Goal: Find specific page/section: Find specific page/section

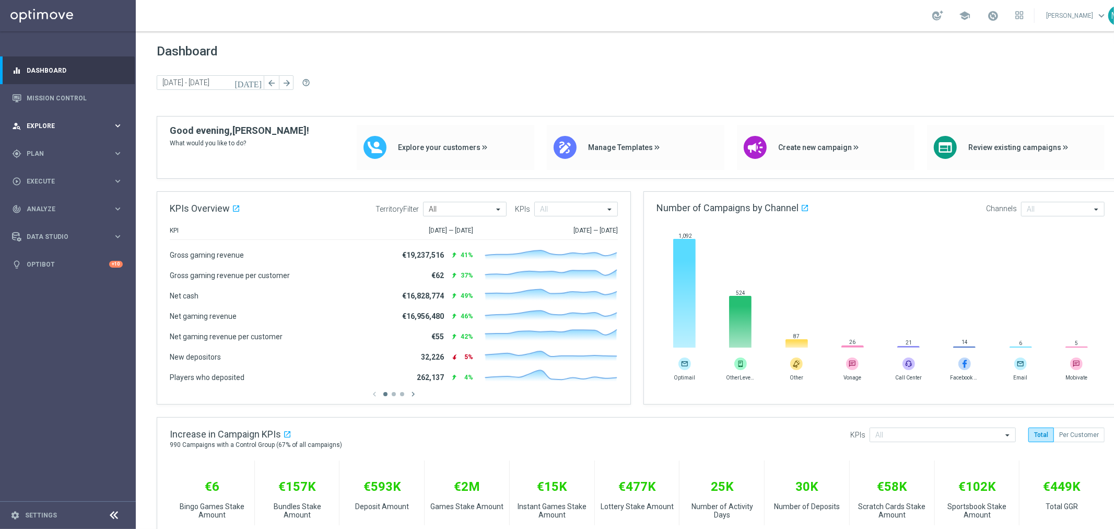
click at [40, 123] on span "Explore" at bounding box center [70, 126] width 86 height 6
click at [39, 153] on span "Plan" at bounding box center [70, 153] width 86 height 6
click at [49, 177] on link "Target Groups" at bounding box center [68, 175] width 82 height 8
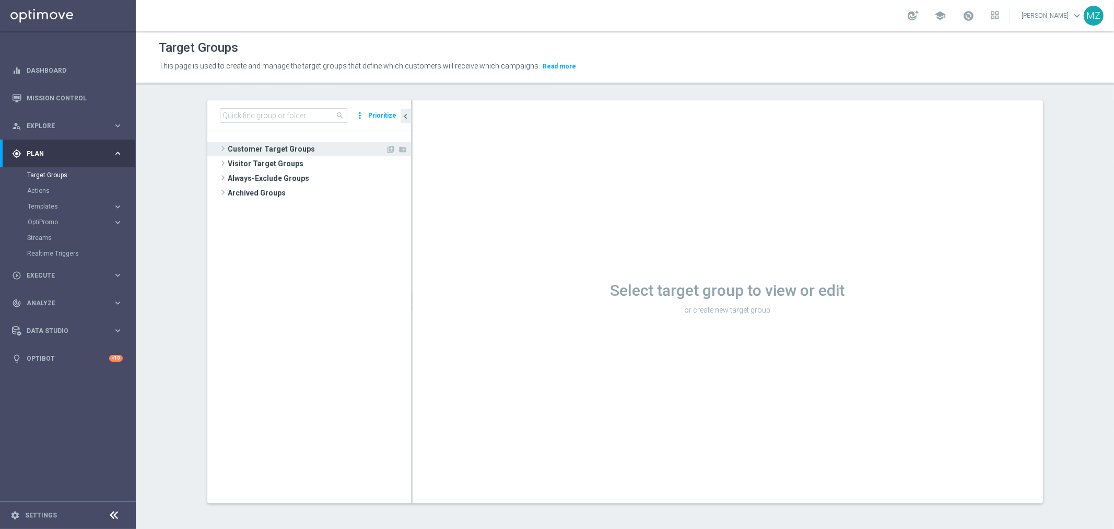
click at [220, 147] on span at bounding box center [223, 148] width 10 height 13
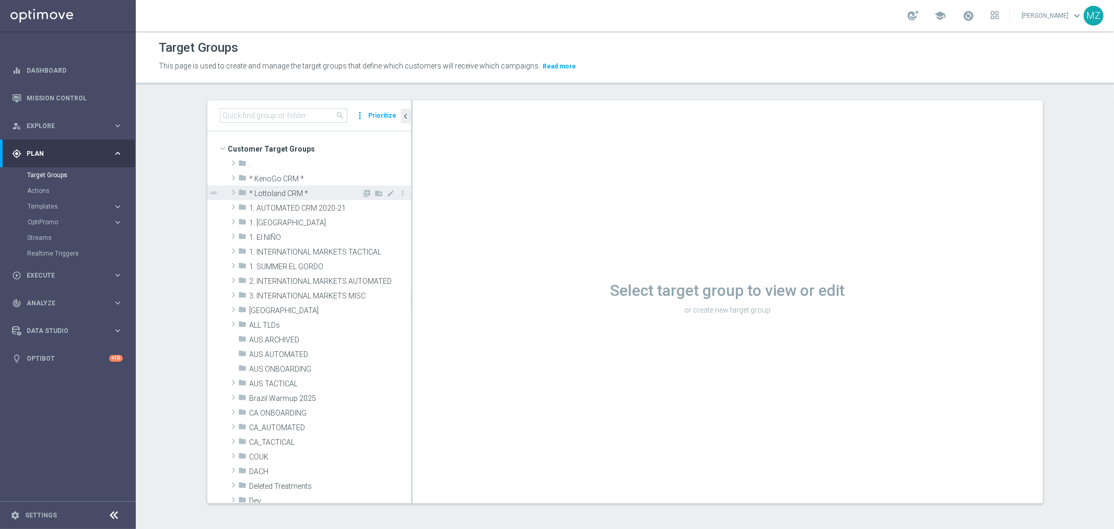
click at [229, 190] on span at bounding box center [233, 192] width 10 height 13
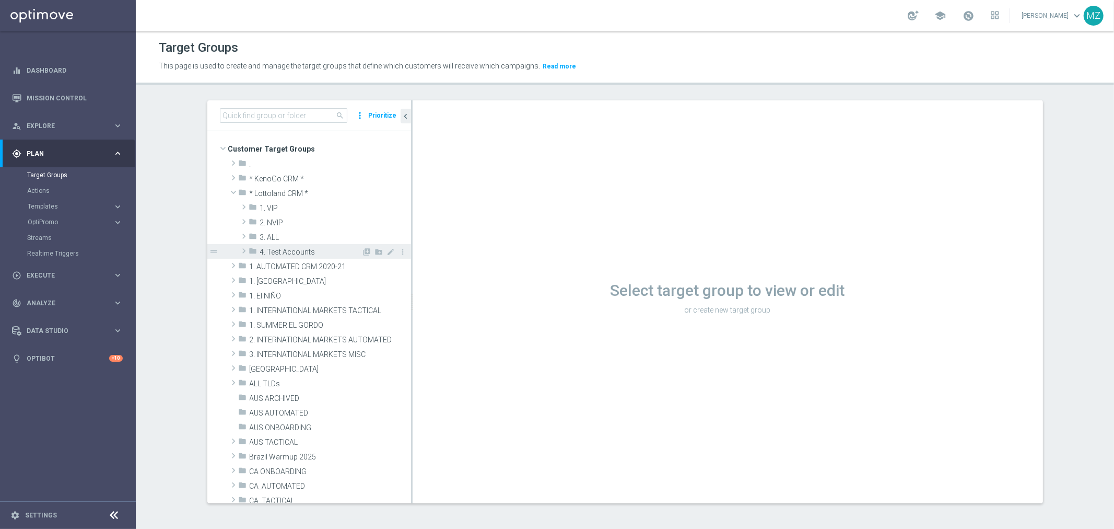
click at [239, 248] on span at bounding box center [244, 251] width 10 height 13
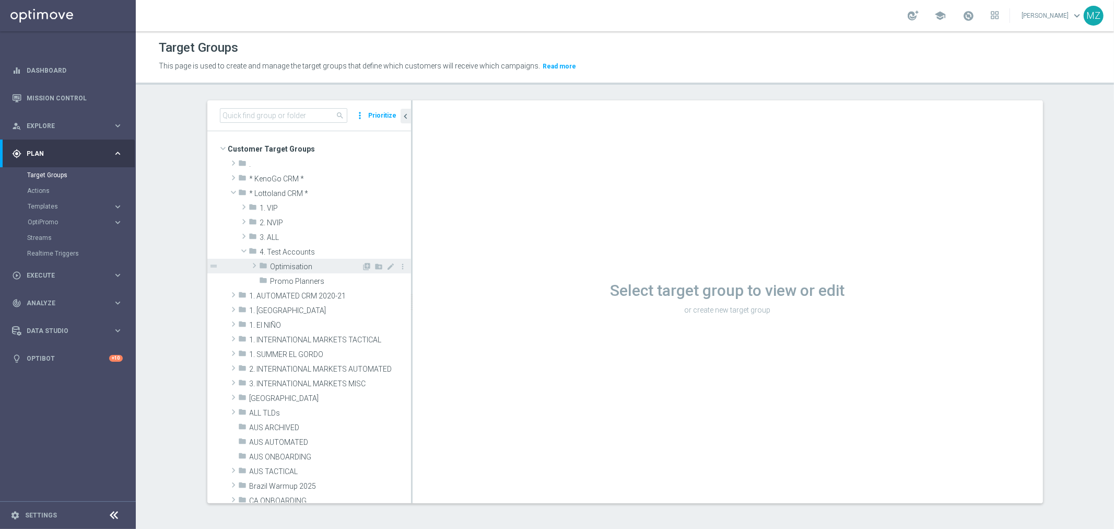
click at [249, 262] on span at bounding box center [254, 265] width 10 height 13
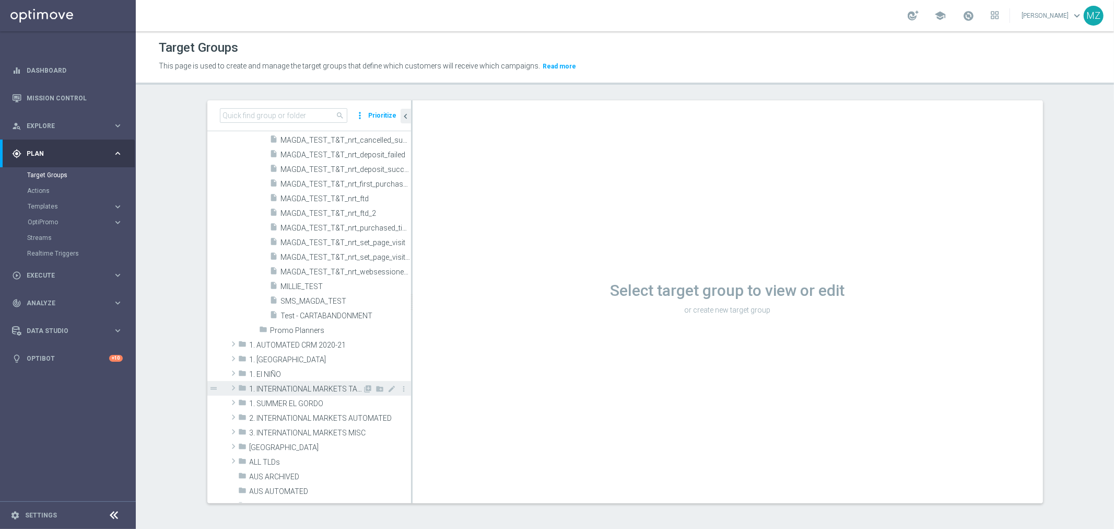
scroll to position [290, 0]
click at [285, 326] on span "Promo Planners" at bounding box center [316, 325] width 91 height 9
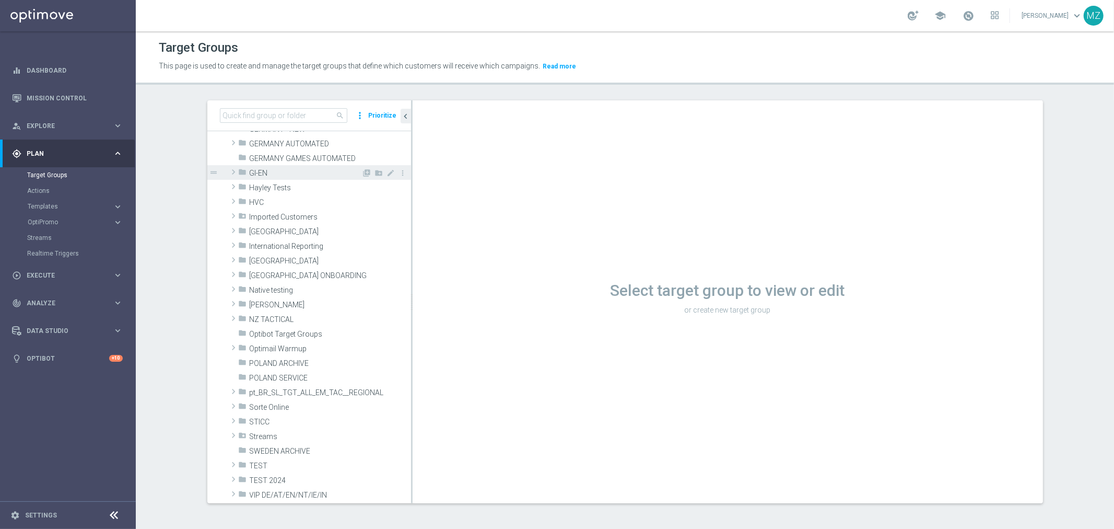
scroll to position [812, 0]
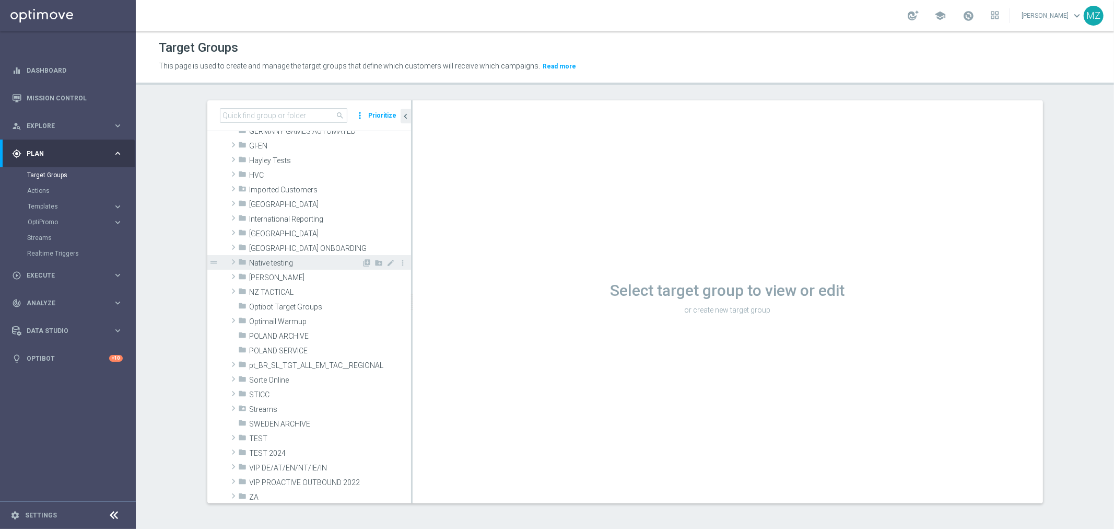
click at [228, 260] on span at bounding box center [233, 262] width 10 height 13
click at [228, 260] on span at bounding box center [233, 262] width 13 height 10
click at [231, 273] on span at bounding box center [233, 276] width 10 height 13
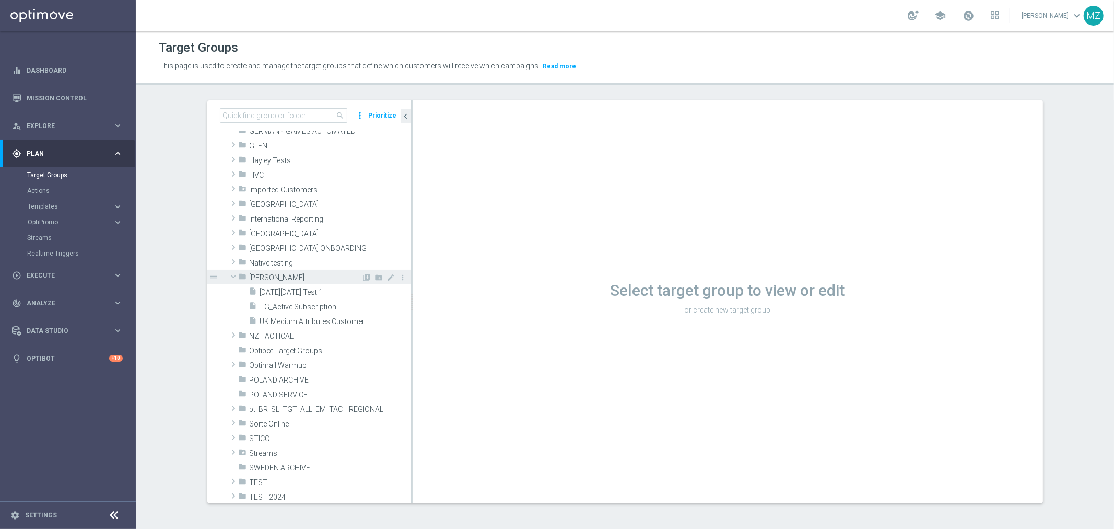
click at [231, 273] on span at bounding box center [233, 276] width 13 height 10
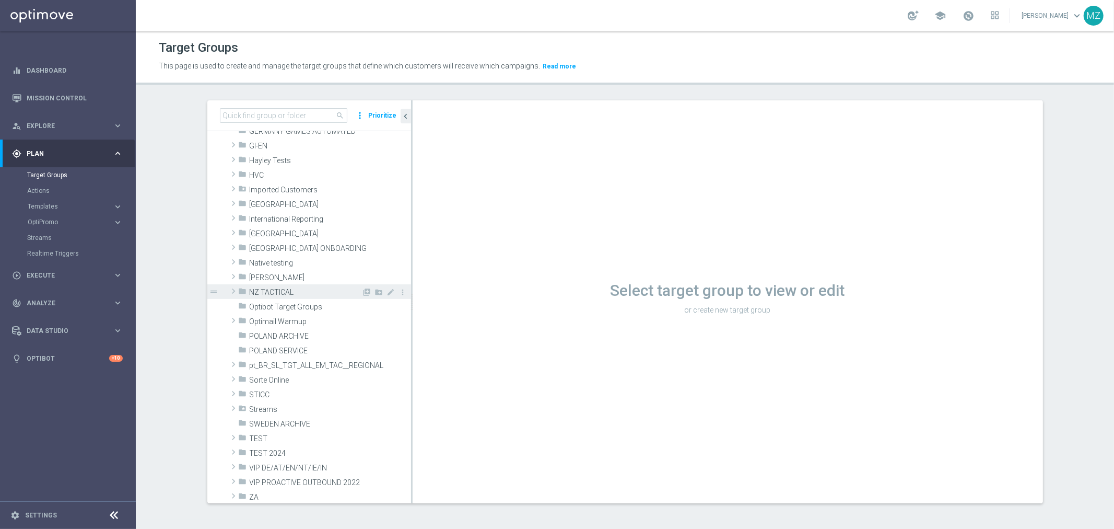
click at [228, 288] on span at bounding box center [233, 291] width 10 height 13
click at [227, 288] on span at bounding box center [233, 291] width 13 height 10
click at [228, 301] on span at bounding box center [233, 303] width 10 height 5
click at [228, 316] on span at bounding box center [233, 320] width 10 height 13
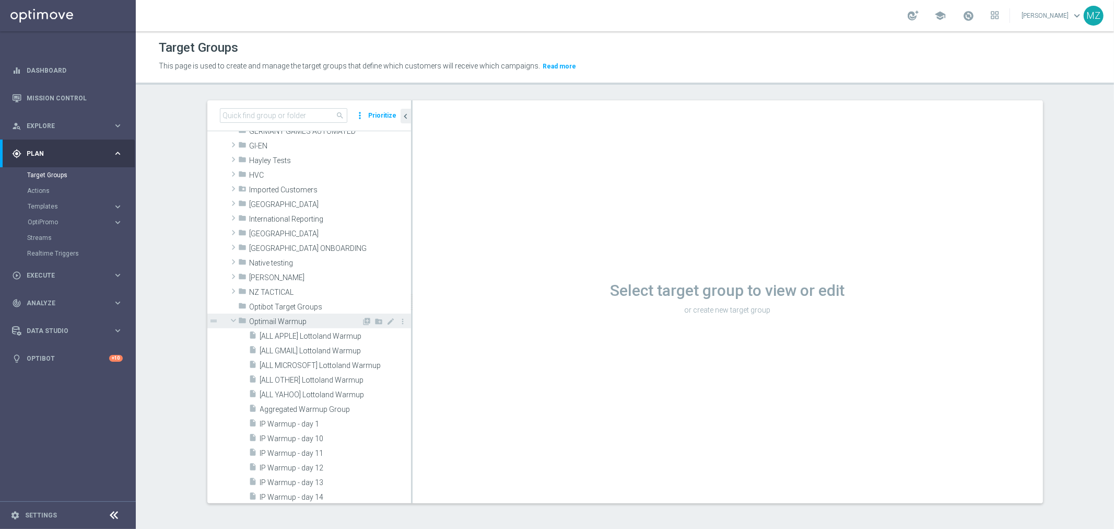
click at [228, 316] on span at bounding box center [233, 320] width 13 height 10
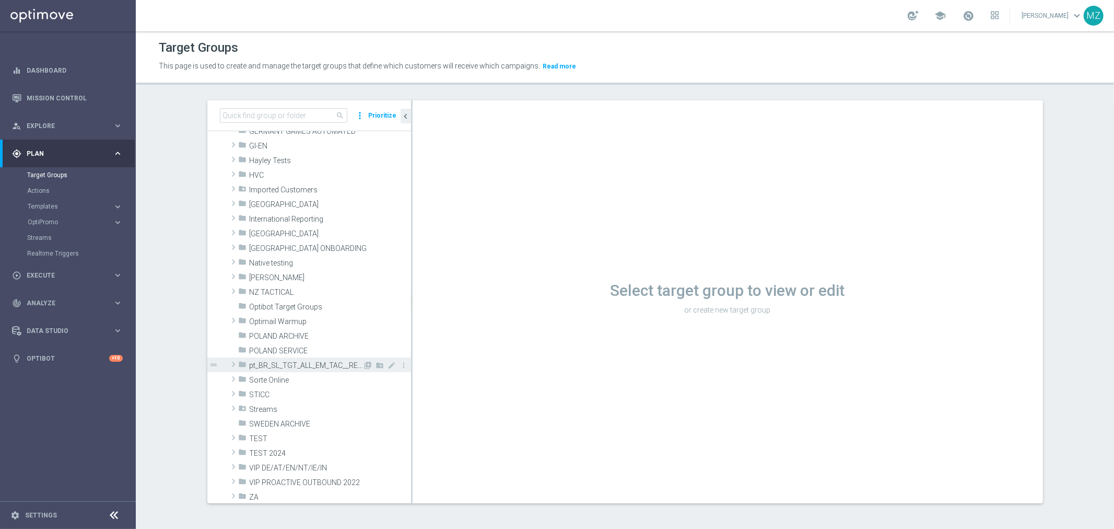
click at [228, 364] on span at bounding box center [233, 364] width 10 height 13
click at [227, 364] on span at bounding box center [233, 364] width 13 height 10
click at [228, 375] on span at bounding box center [233, 379] width 10 height 13
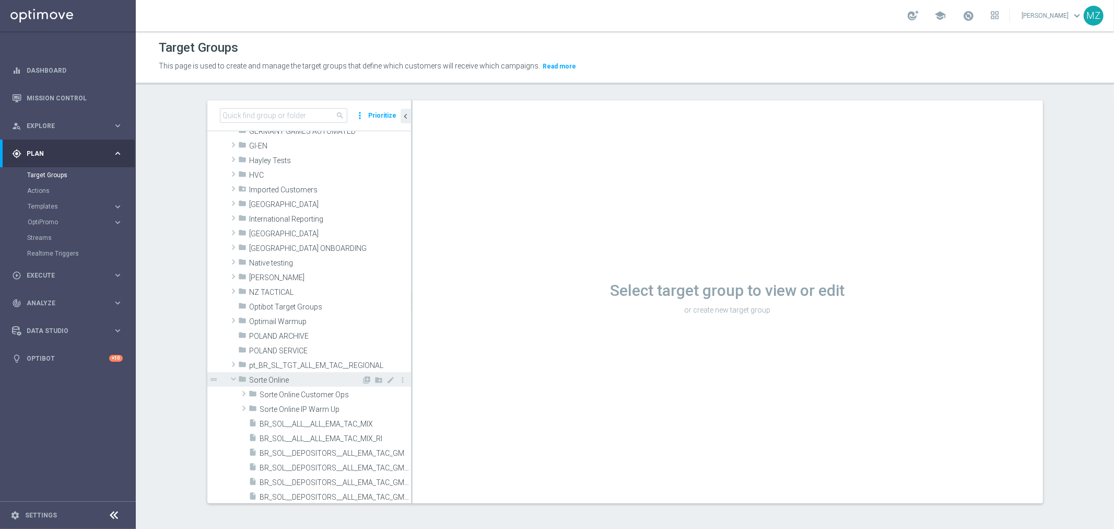
click at [227, 375] on span at bounding box center [233, 379] width 13 height 10
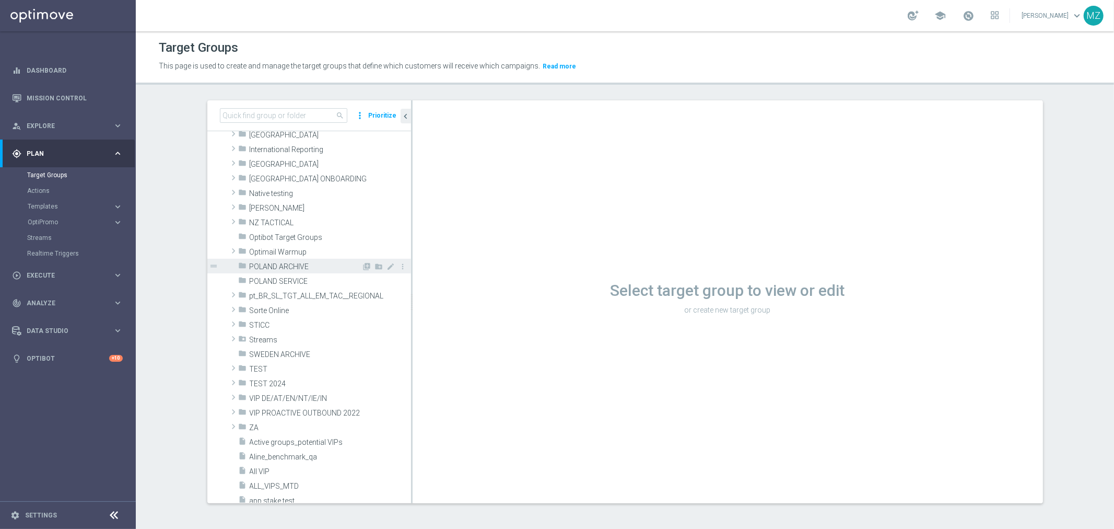
scroll to position [870, 0]
click at [231, 372] on span at bounding box center [233, 373] width 10 height 13
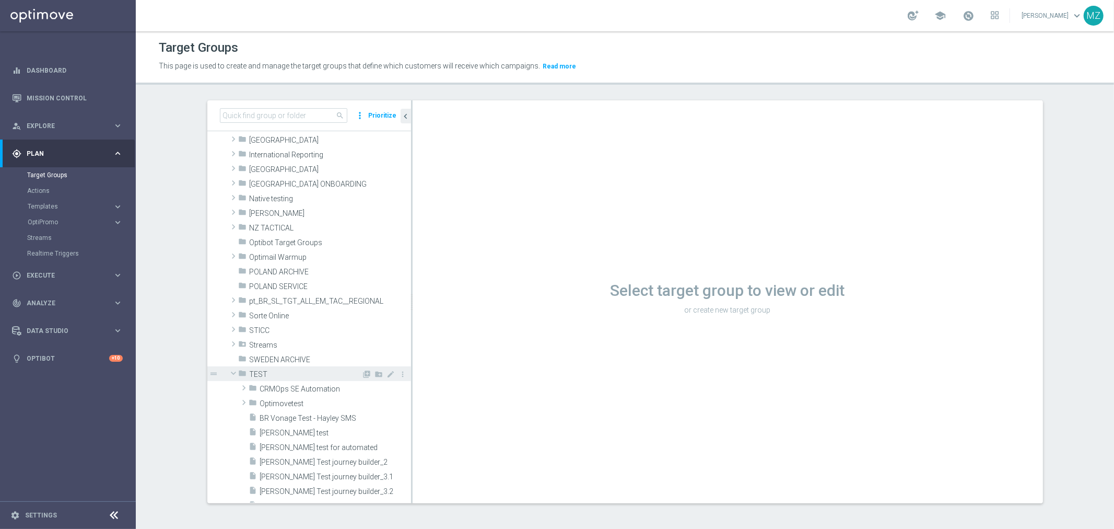
click at [230, 373] on span at bounding box center [233, 373] width 13 height 10
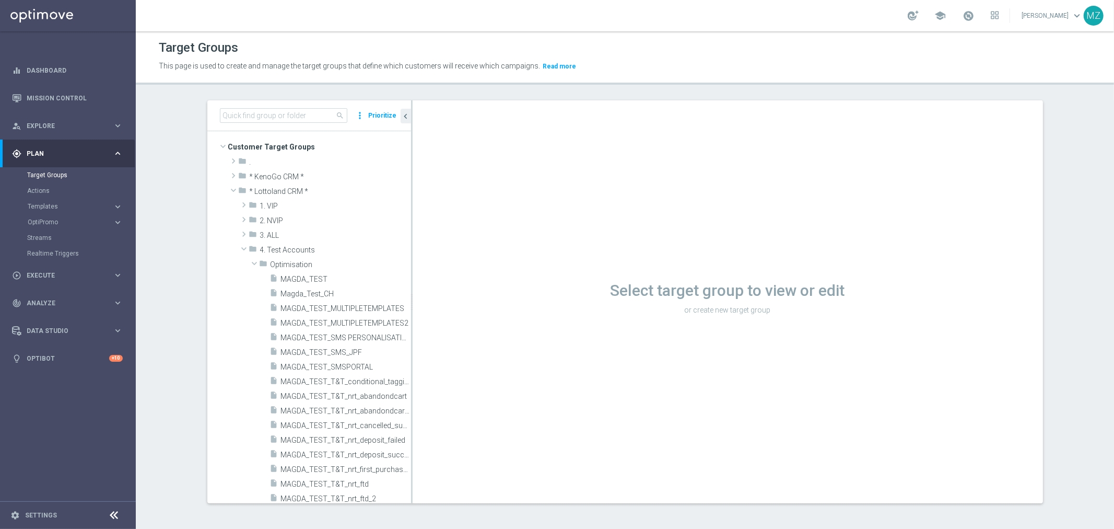
scroll to position [0, 0]
click at [248, 265] on span at bounding box center [254, 265] width 13 height 10
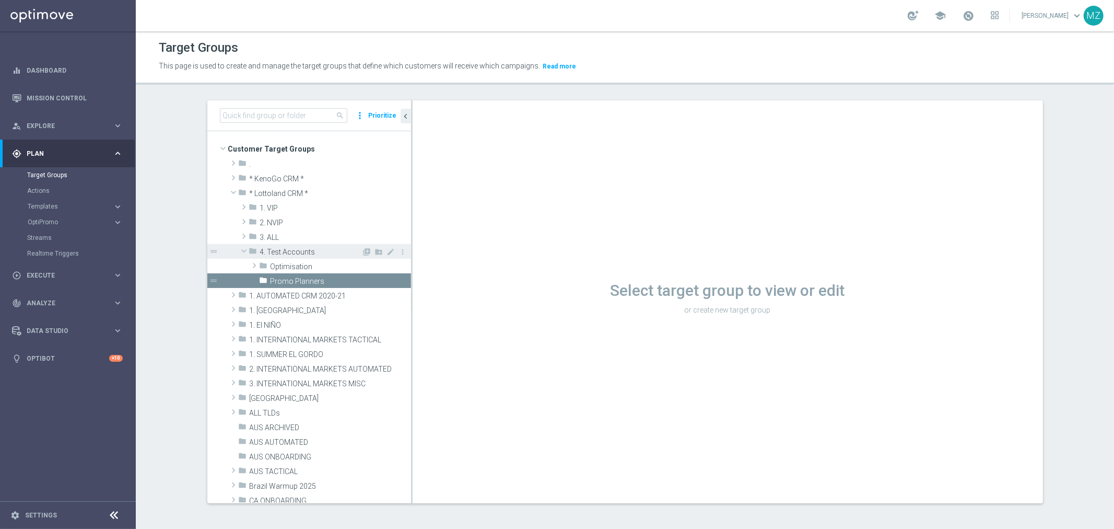
click at [240, 252] on span at bounding box center [244, 251] width 13 height 10
